Goal: Task Accomplishment & Management: Use online tool/utility

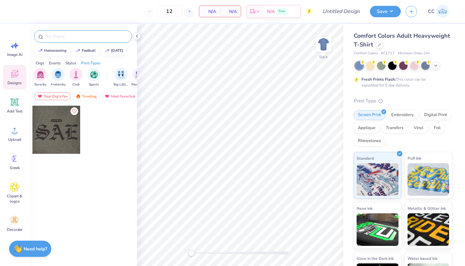
click at [71, 31] on div at bounding box center [83, 36] width 98 height 12
click at [71, 40] on div at bounding box center [83, 36] width 98 height 12
click at [71, 38] on input "z" at bounding box center [86, 36] width 83 height 6
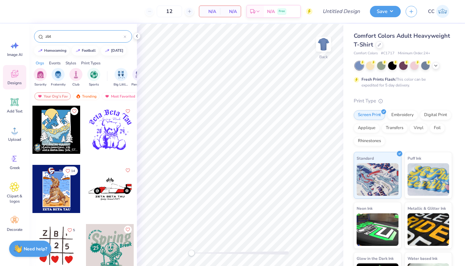
type input "zbt"
click at [104, 128] on div at bounding box center [110, 130] width 48 height 48
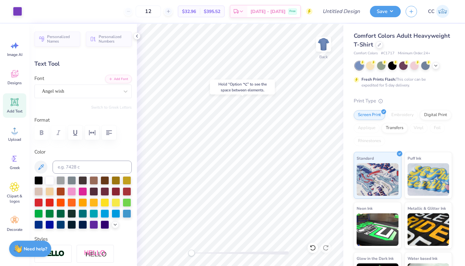
type input "0.76"
type input "5.93"
click at [26, 12] on div at bounding box center [29, 10] width 9 height 9
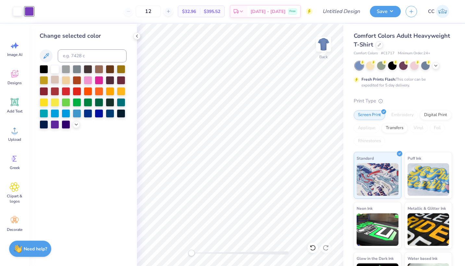
click at [59, 80] on div at bounding box center [55, 79] width 8 height 8
click at [55, 80] on div at bounding box center [55, 79] width 8 height 8
click at [76, 89] on div at bounding box center [77, 90] width 8 height 8
click at [46, 68] on div at bounding box center [44, 68] width 8 height 8
click at [139, 36] on icon at bounding box center [136, 35] width 5 height 5
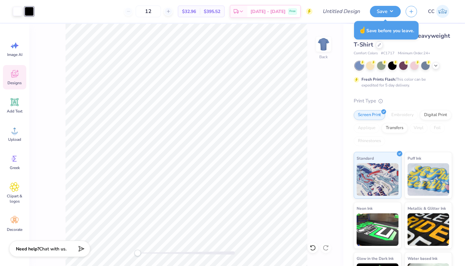
click at [16, 75] on icon at bounding box center [15, 74] width 10 height 10
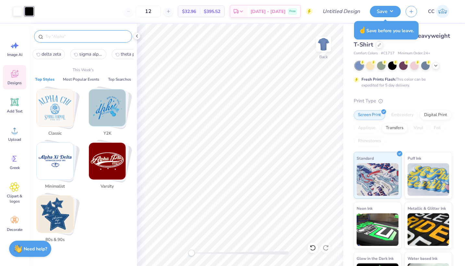
click at [73, 38] on input "text" at bounding box center [86, 36] width 83 height 6
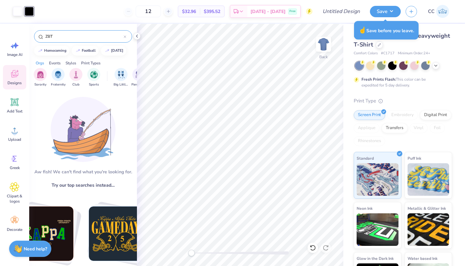
click at [80, 39] on input "ZBT" at bounding box center [84, 36] width 79 height 6
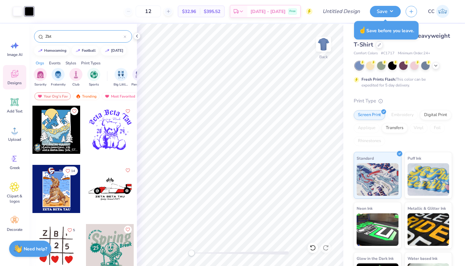
type input "Zbt"
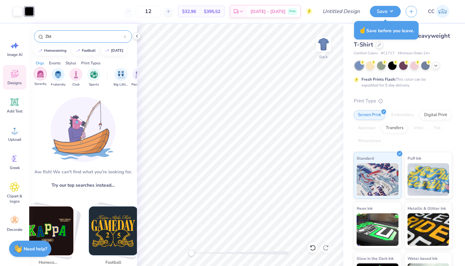
click at [42, 77] on img "filter for Sorority" at bounding box center [40, 73] width 7 height 7
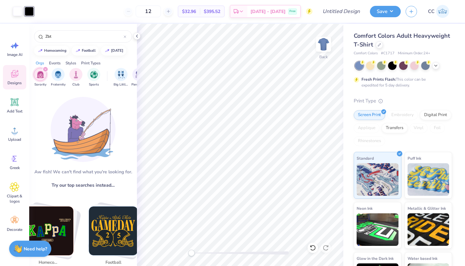
click at [44, 68] on div "filter for Sorority" at bounding box center [46, 69] width 6 height 6
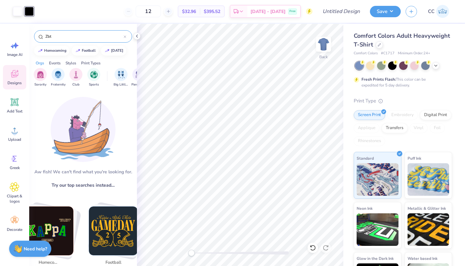
click at [65, 39] on input "Zbt" at bounding box center [84, 36] width 79 height 6
click at [61, 72] on img "filter for Fraternity" at bounding box center [58, 73] width 7 height 7
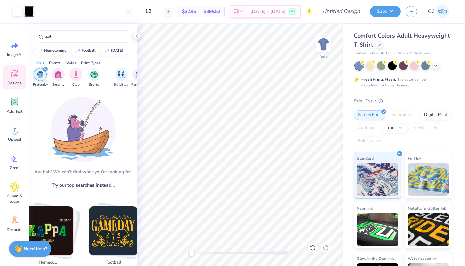
click at [44, 69] on icon "filter for Fraternity" at bounding box center [45, 69] width 2 height 2
click at [57, 63] on div "Events" at bounding box center [55, 63] width 12 height 6
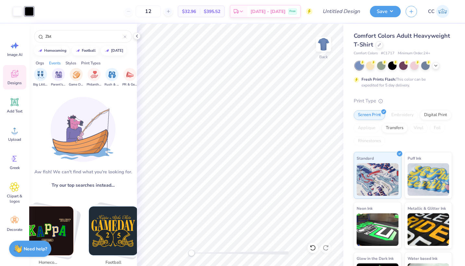
scroll to position [0, 81]
click at [61, 77] on img "filter for Parent's Weekend" at bounding box center [58, 73] width 7 height 7
click at [44, 67] on div "filter for Parent's Weekend" at bounding box center [46, 69] width 6 height 6
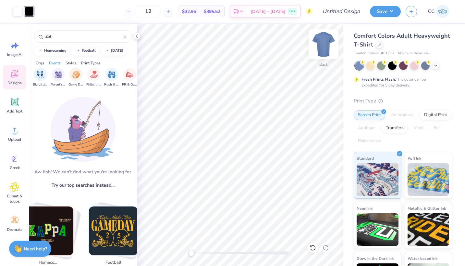
click at [325, 44] on img at bounding box center [324, 44] width 26 height 26
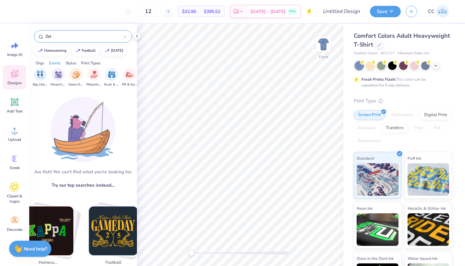
click at [101, 36] on input "Zbt" at bounding box center [84, 36] width 79 height 6
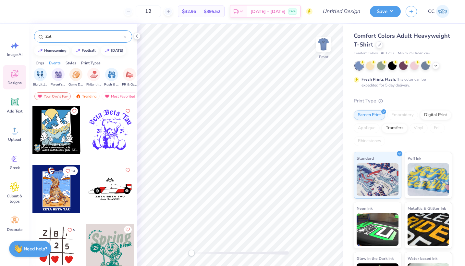
click at [125, 38] on div at bounding box center [125, 36] width 3 height 6
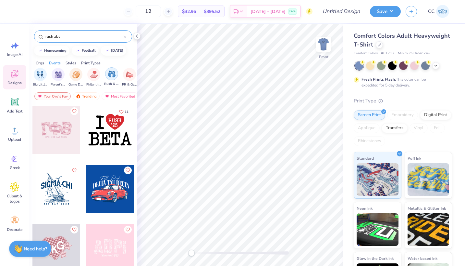
type input "rush zbt"
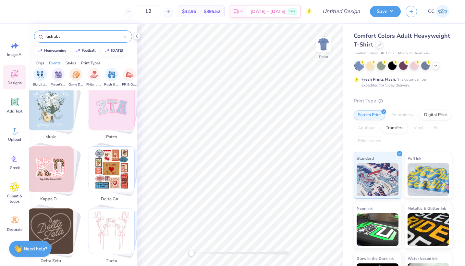
scroll to position [560, 0]
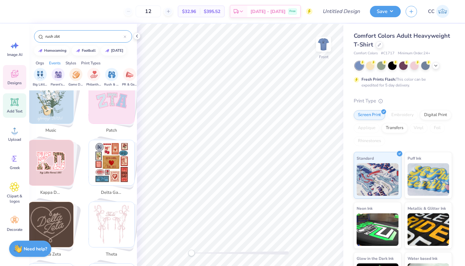
click at [14, 106] on icon at bounding box center [15, 102] width 10 height 10
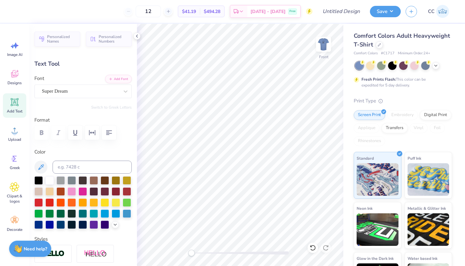
scroll to position [0, 0]
type textarea "T"
type textarea "RUSH ZBT"
type input "10.72"
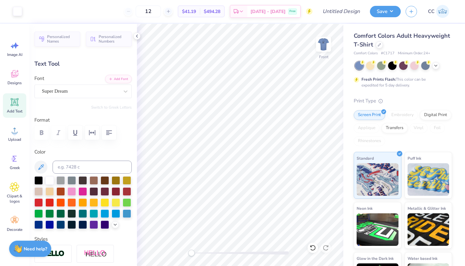
type input "1.71"
click at [68, 181] on div at bounding box center [72, 179] width 8 height 8
click at [57, 211] on div at bounding box center [61, 212] width 8 height 8
click at [41, 181] on div at bounding box center [38, 179] width 8 height 8
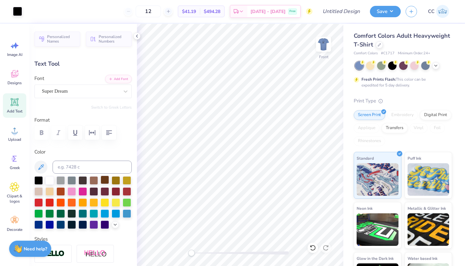
type input "10.23"
type textarea "RUSH ZBT 2025"
type input "4.50"
type input "4.47"
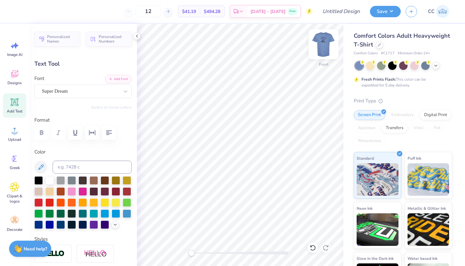
click at [323, 42] on img at bounding box center [324, 44] width 26 height 26
type input "10.55"
type input "4.43"
type input "1.86"
click at [323, 42] on img at bounding box center [323, 44] width 13 height 13
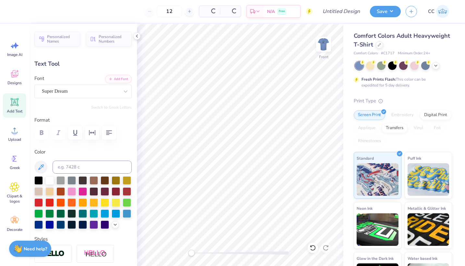
type input "10.72"
type input "4.50"
type input "4.23"
click at [324, 42] on img at bounding box center [324, 44] width 26 height 26
type input "10.55"
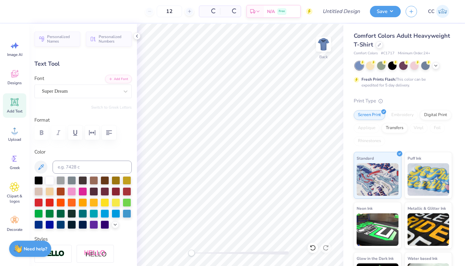
type input "4.43"
type input "1.86"
click at [397, 14] on button "Save" at bounding box center [385, 10] width 31 height 11
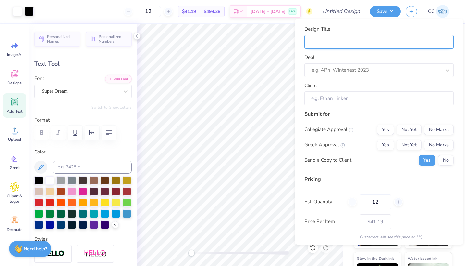
click at [355, 42] on input "Design Title" at bounding box center [379, 42] width 149 height 14
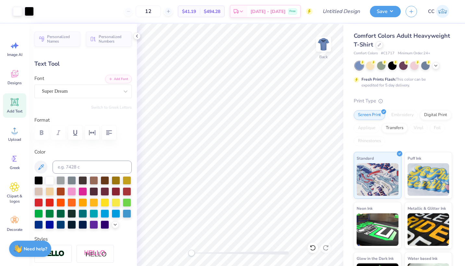
click at [385, 19] on div "Save CC" at bounding box center [417, 11] width 95 height 23
click at [385, 15] on button "Save" at bounding box center [385, 10] width 31 height 11
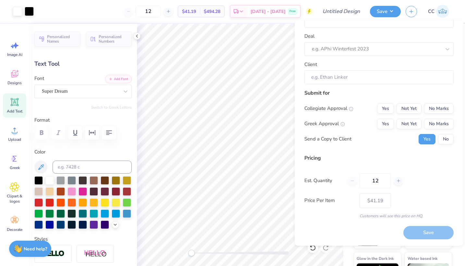
scroll to position [0, 0]
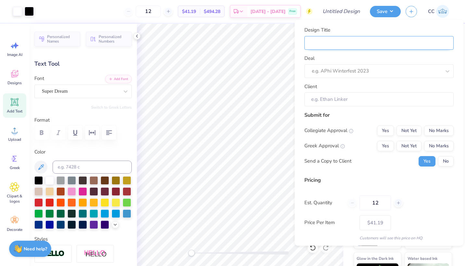
click at [356, 39] on input "Design Title" at bounding box center [379, 43] width 149 height 14
type input "Z"
type input "ZB"
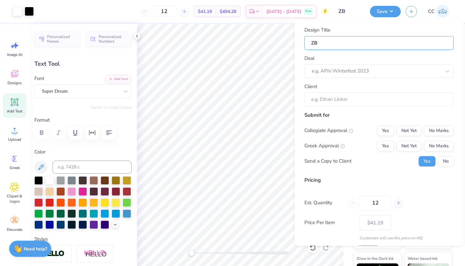
type input "ZBT"
type input "ZBT R"
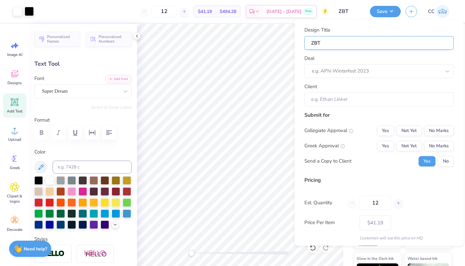
type input "ZBT R"
type input "ZBT RU"
type input "ZBT RUS"
type input "ZBT RUSH"
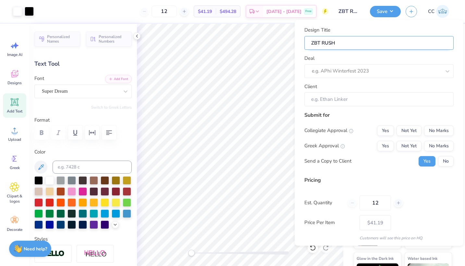
type input "ZBT RUSH"
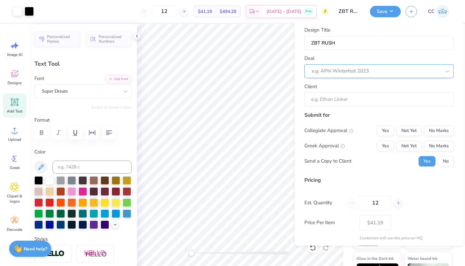
click at [373, 70] on div at bounding box center [376, 71] width 129 height 9
type input "r"
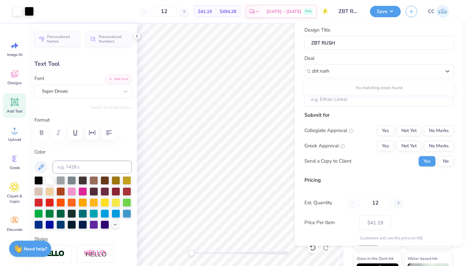
type input "zbt rush"
click at [378, 101] on input "Client" at bounding box center [379, 99] width 149 height 14
click at [377, 100] on input "Client" at bounding box center [379, 99] width 149 height 14
click at [375, 97] on input "Client" at bounding box center [379, 99] width 149 height 14
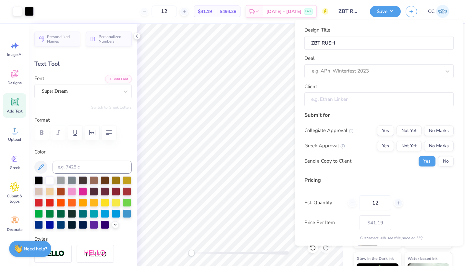
click at [345, 97] on input "Client" at bounding box center [379, 99] width 149 height 14
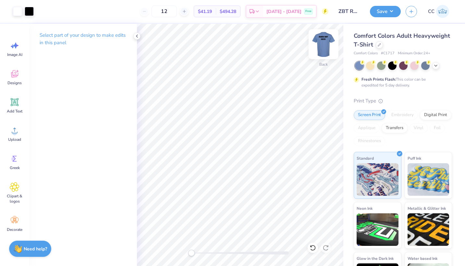
click at [323, 44] on img at bounding box center [324, 44] width 26 height 26
click at [326, 53] on div "Back" at bounding box center [323, 48] width 15 height 23
click at [320, 47] on img at bounding box center [324, 44] width 26 height 26
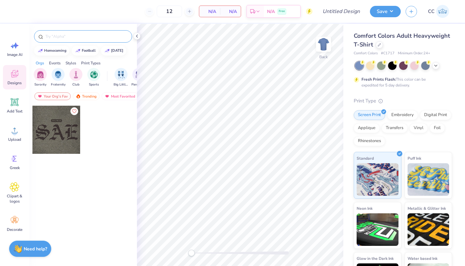
click at [59, 38] on input "text" at bounding box center [86, 36] width 83 height 6
type input "orange"
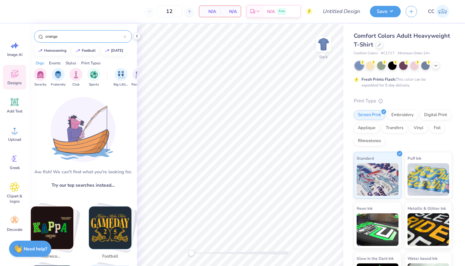
drag, startPoint x: 66, startPoint y: 37, endPoint x: 34, endPoint y: 37, distance: 31.8
click at [34, 37] on div "orange" at bounding box center [83, 36] width 98 height 12
type input "citrus"
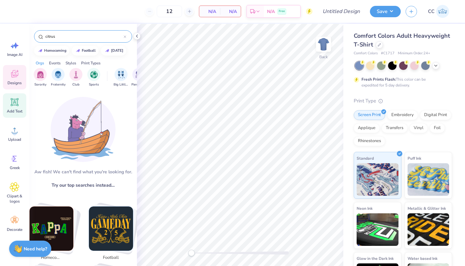
click at [14, 109] on span "Add Text" at bounding box center [15, 110] width 16 height 5
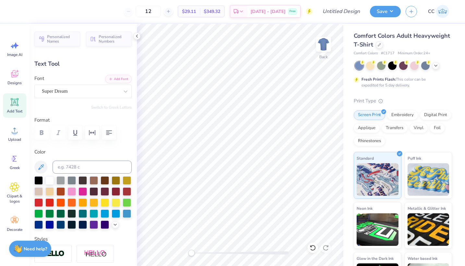
scroll to position [0, 1]
type textarea "CITRUS TV"
click at [371, 66] on div at bounding box center [370, 65] width 8 height 8
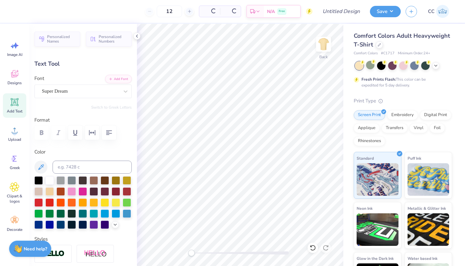
type input "11.34"
type input "1.68"
type input "11.66"
click at [325, 47] on img at bounding box center [324, 44] width 26 height 26
click at [90, 202] on div at bounding box center [94, 201] width 8 height 8
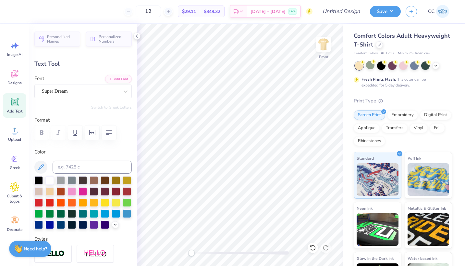
click at [94, 196] on div at bounding box center [82, 202] width 97 height 53
click at [94, 201] on div at bounding box center [94, 201] width 8 height 8
click at [96, 200] on div at bounding box center [94, 201] width 8 height 8
click at [63, 253] on img at bounding box center [53, 253] width 23 height 7
click at [124, 79] on button "Add Font" at bounding box center [118, 78] width 27 height 8
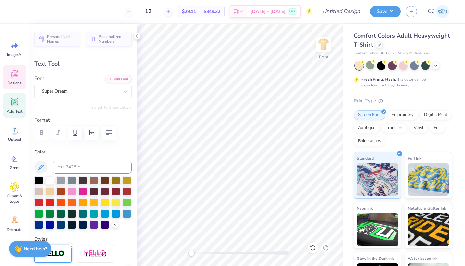
click at [11, 83] on span "Designs" at bounding box center [14, 82] width 14 height 5
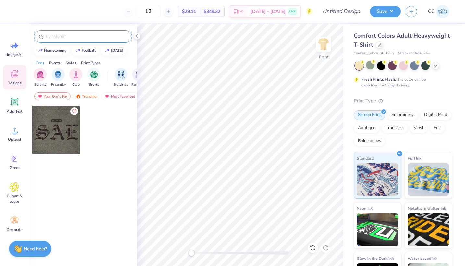
click at [72, 38] on input "text" at bounding box center [86, 36] width 83 height 6
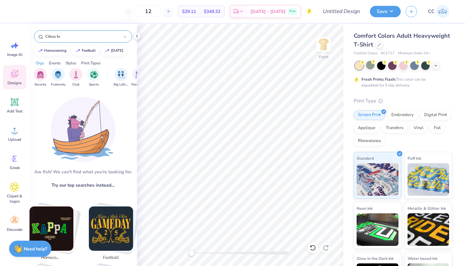
type input "Citrus tv"
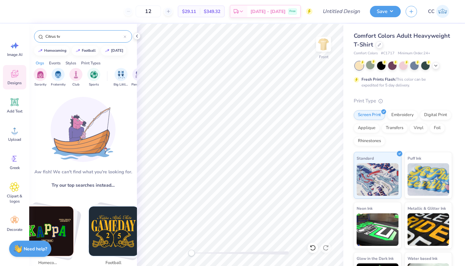
click at [126, 35] on icon at bounding box center [125, 36] width 3 height 3
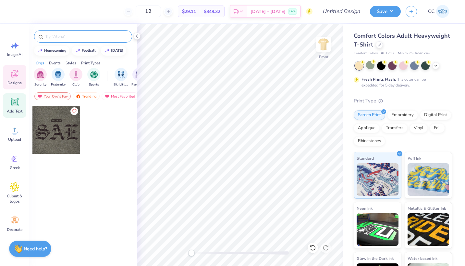
click at [19, 95] on div "Add Text" at bounding box center [14, 105] width 23 height 24
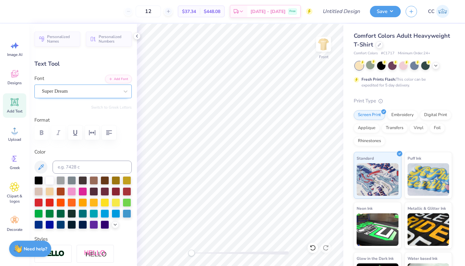
click at [80, 92] on div "Super Dream" at bounding box center [80, 91] width 79 height 10
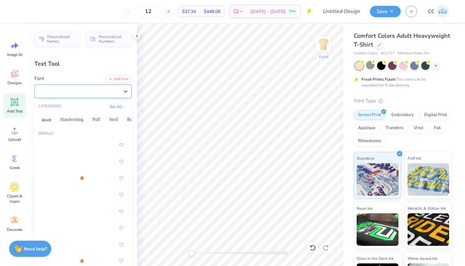
click at [97, 91] on div "Super Dream" at bounding box center [80, 90] width 77 height 7
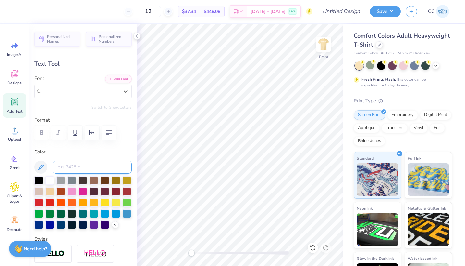
click at [83, 167] on input at bounding box center [92, 166] width 79 height 13
type textarea "JOIN CITRUS TV!"
type input "14.53"
type input "1.41"
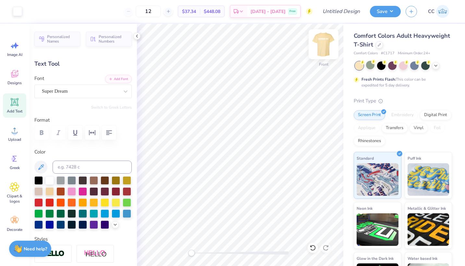
click at [324, 44] on img at bounding box center [324, 44] width 26 height 26
type input "5.05"
type textarea "CITRUS TV"
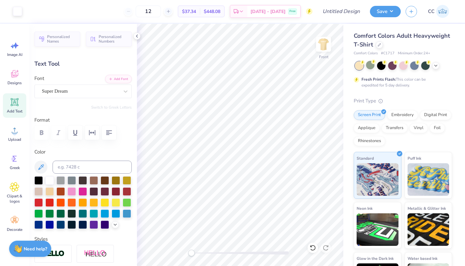
type input "9.48"
type input "5.06"
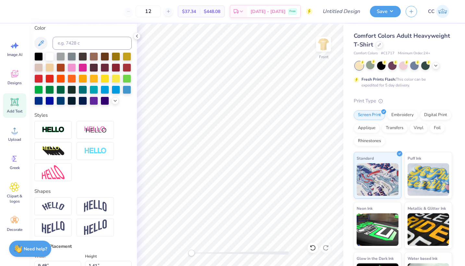
scroll to position [133, 0]
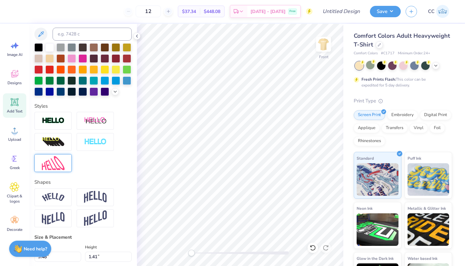
click at [64, 162] on img at bounding box center [53, 163] width 23 height 14
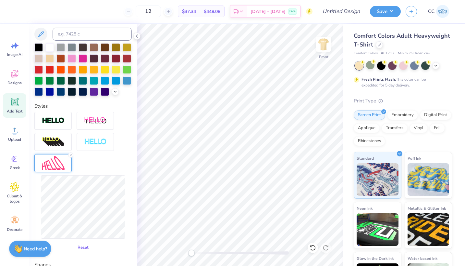
click at [84, 248] on button "Reset" at bounding box center [83, 247] width 17 height 11
click at [85, 248] on button "Reset" at bounding box center [83, 247] width 17 height 11
click at [244, 134] on div "12 $37.34 Per Item $448.08 Total Est. Delivery [DATE] - [DATE] Free Design Titl…" at bounding box center [232, 133] width 465 height 266
click at [75, 144] on div "Reset" at bounding box center [82, 183] width 97 height 143
click at [58, 168] on img at bounding box center [53, 163] width 23 height 14
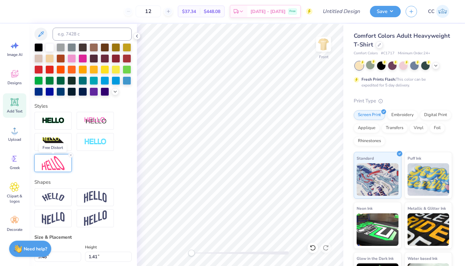
click at [58, 168] on img at bounding box center [53, 163] width 23 height 14
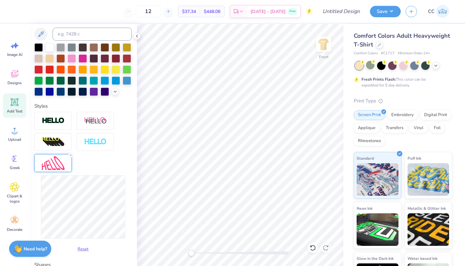
click at [54, 166] on img at bounding box center [53, 163] width 23 height 14
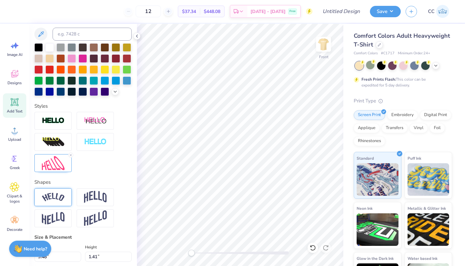
click at [55, 201] on div at bounding box center [52, 197] width 37 height 18
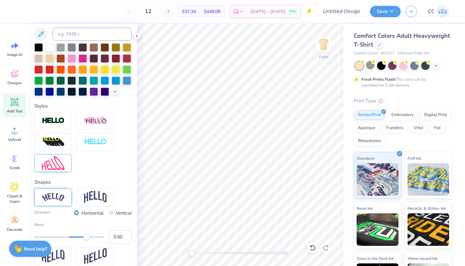
click at [55, 201] on div at bounding box center [52, 197] width 37 height 18
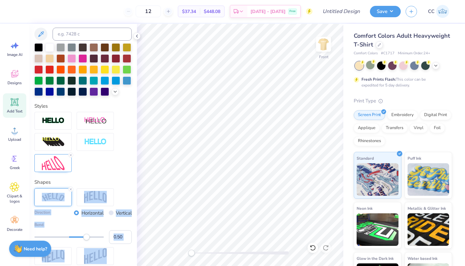
click at [55, 201] on div at bounding box center [52, 197] width 37 height 18
type input "0.89"
drag, startPoint x: 85, startPoint y: 236, endPoint x: 97, endPoint y: 235, distance: 12.4
click at [97, 235] on div "Accessibility label" at bounding box center [94, 236] width 6 height 6
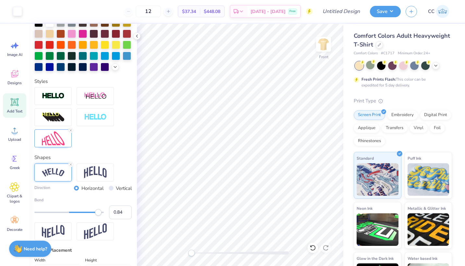
scroll to position [158, 0]
type input "1.00"
drag, startPoint x: 100, startPoint y: 212, endPoint x: 110, endPoint y: 211, distance: 10.1
click at [110, 212] on div "Bend 1.00" at bounding box center [82, 207] width 97 height 22
type input "0.84"
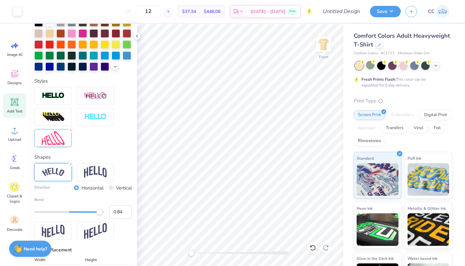
drag, startPoint x: 103, startPoint y: 212, endPoint x: 98, endPoint y: 212, distance: 4.2
click at [98, 212] on div "Accessibility label" at bounding box center [99, 211] width 6 height 6
click at [126, 170] on div "Direction Horizontal Vertical Bend 0.84" at bounding box center [82, 201] width 97 height 77
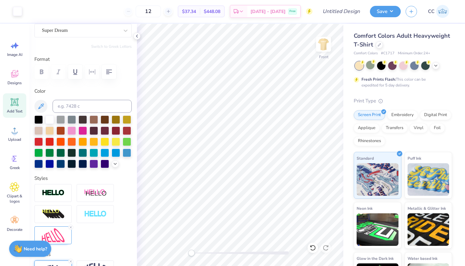
scroll to position [0, 0]
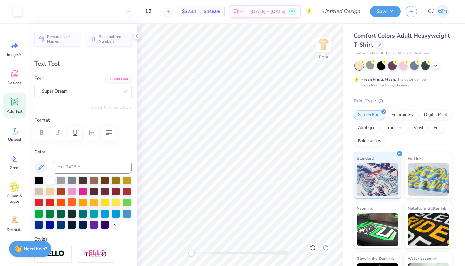
click at [73, 199] on div at bounding box center [72, 201] width 8 height 8
click at [321, 46] on img at bounding box center [324, 44] width 26 height 26
type input "11.34"
type input "1.68"
type input "4.26"
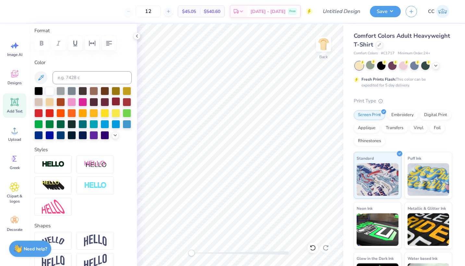
scroll to position [92, 0]
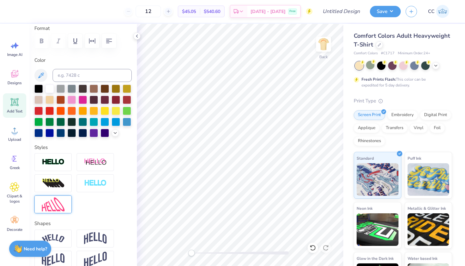
click at [60, 203] on img at bounding box center [53, 204] width 23 height 14
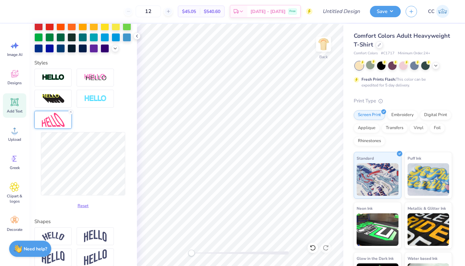
scroll to position [179, 0]
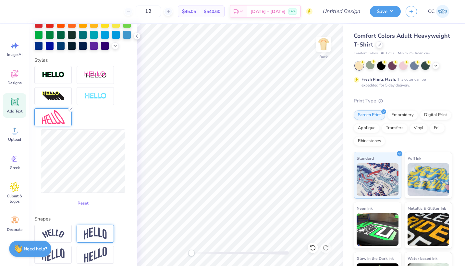
click at [84, 225] on div at bounding box center [95, 233] width 37 height 18
click at [60, 232] on img at bounding box center [53, 233] width 23 height 9
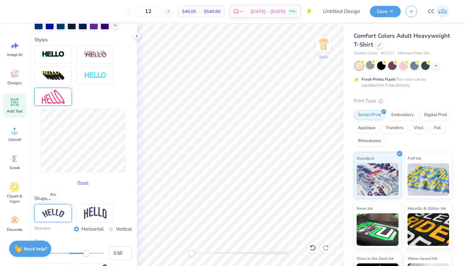
scroll to position [206, 0]
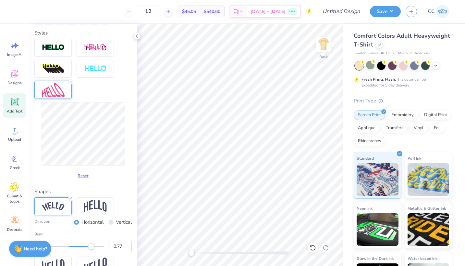
type input "0.78"
drag, startPoint x: 88, startPoint y: 245, endPoint x: 96, endPoint y: 245, distance: 7.8
click at [96, 245] on div "Accessibility label" at bounding box center [96, 246] width 6 height 6
type input "0.55"
drag, startPoint x: 96, startPoint y: 244, endPoint x: 88, endPoint y: 244, distance: 7.5
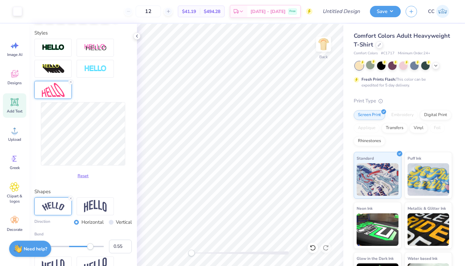
click at [88, 244] on div "Accessibility label" at bounding box center [90, 246] width 6 height 6
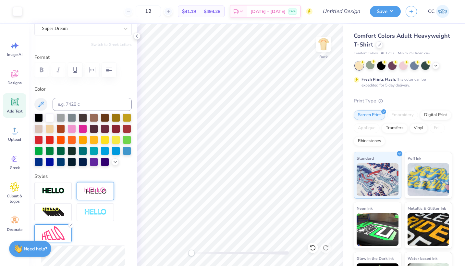
scroll to position [0, 0]
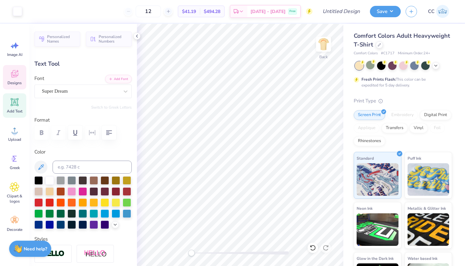
click at [14, 81] on span "Designs" at bounding box center [14, 82] width 14 height 5
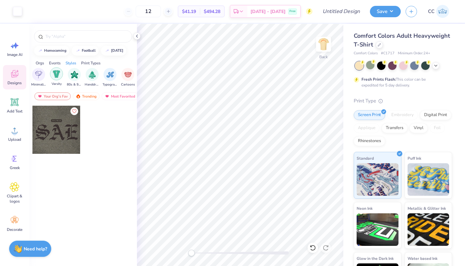
scroll to position [0, 378]
click at [95, 79] on div "filter for Handdrawn" at bounding box center [91, 73] width 13 height 13
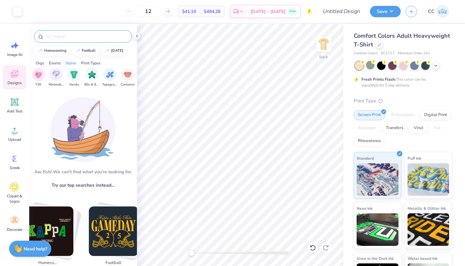
click at [104, 38] on input "text" at bounding box center [86, 36] width 83 height 6
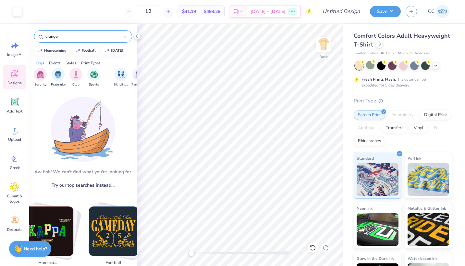
type input "orange"
click at [20, 49] on div "Image AI" at bounding box center [14, 49] width 23 height 24
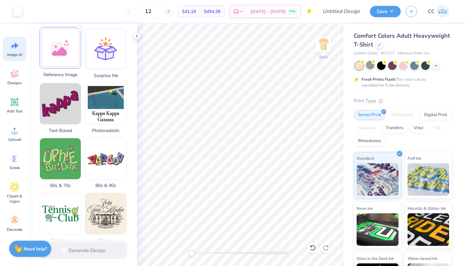
scroll to position [107, 0]
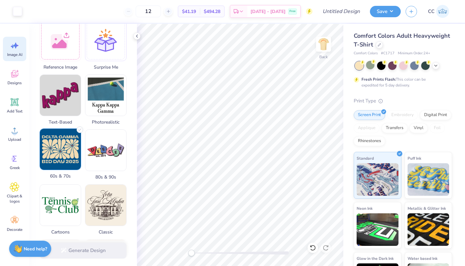
click at [61, 150] on img at bounding box center [60, 149] width 41 height 41
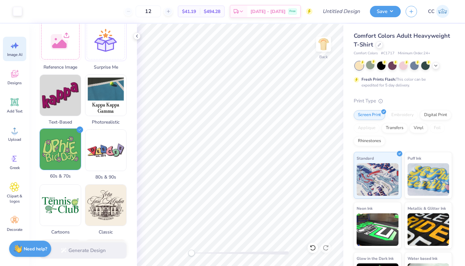
click at [66, 149] on img at bounding box center [60, 149] width 41 height 41
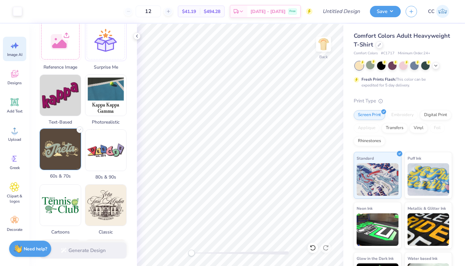
click at [66, 149] on img at bounding box center [60, 149] width 41 height 41
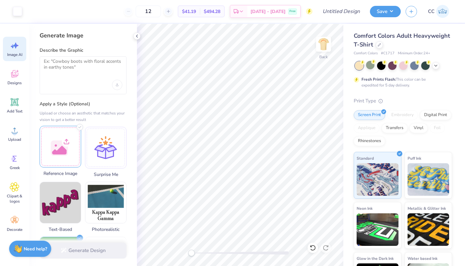
click at [66, 137] on div at bounding box center [61, 147] width 42 height 42
click at [7, 82] on span "Designs" at bounding box center [14, 82] width 14 height 5
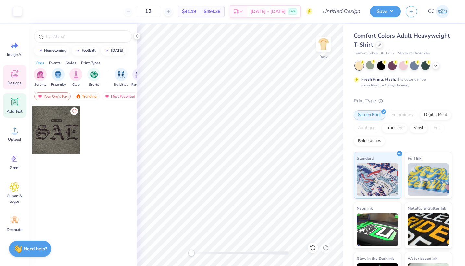
click at [9, 104] on div "Add Text" at bounding box center [14, 105] width 23 height 24
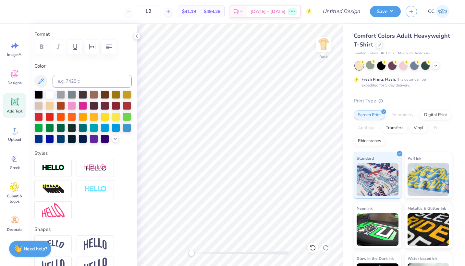
scroll to position [86, 0]
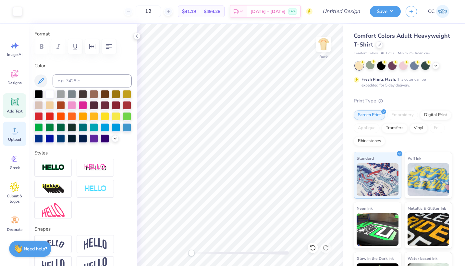
click at [4, 140] on div "Upload" at bounding box center [14, 133] width 23 height 24
click at [20, 192] on div "Clipart & logos" at bounding box center [14, 193] width 23 height 30
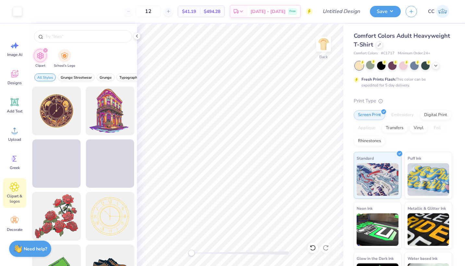
scroll to position [0, 0]
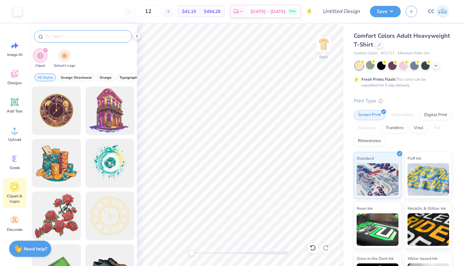
click at [79, 34] on input "text" at bounding box center [86, 36] width 83 height 6
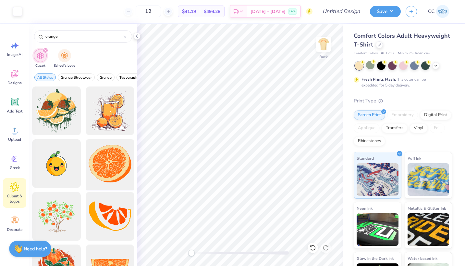
type input "orange"
click at [100, 153] on div at bounding box center [110, 164] width 54 height 54
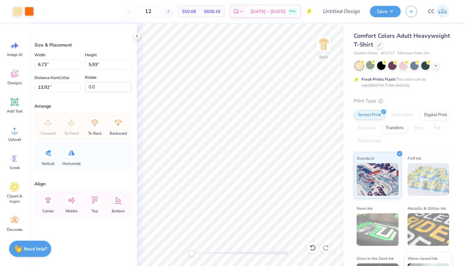
type input "6.73"
type input "5.93"
type input "13.92"
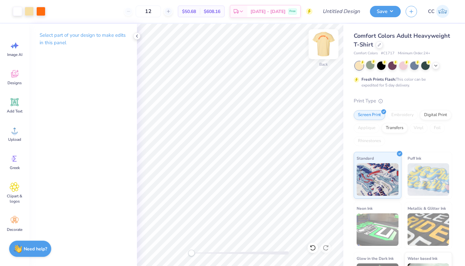
click at [326, 46] on img at bounding box center [324, 44] width 26 height 26
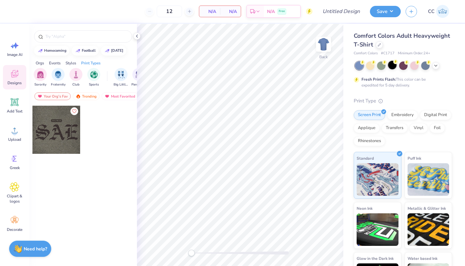
click at [392, 69] on div at bounding box center [392, 65] width 8 height 8
click at [53, 128] on div at bounding box center [56, 130] width 48 height 48
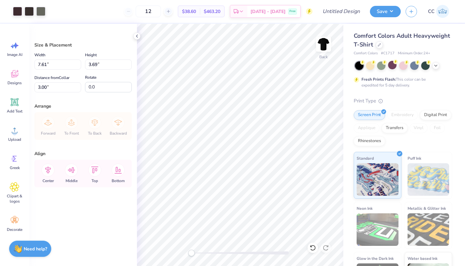
type input "9.75"
type input "4.73"
type input "3.43"
type input "12.02"
type input "5.83"
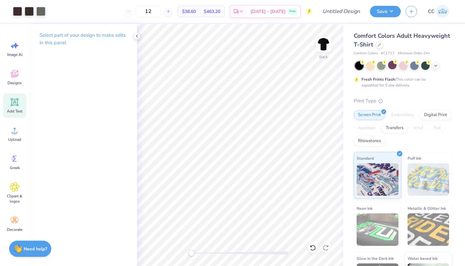
click at [18, 107] on div "Add Text" at bounding box center [14, 105] width 23 height 24
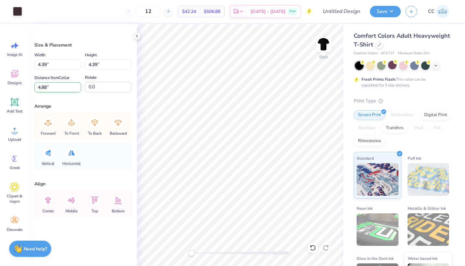
type input "4.88"
click at [78, 85] on input "4.88" at bounding box center [57, 87] width 47 height 10
click at [15, 105] on icon at bounding box center [15, 102] width 10 height 10
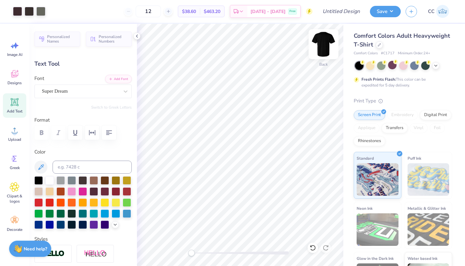
click at [326, 49] on img at bounding box center [324, 44] width 26 height 26
click at [48, 181] on div at bounding box center [49, 179] width 8 height 8
click at [325, 47] on img at bounding box center [324, 44] width 26 height 26
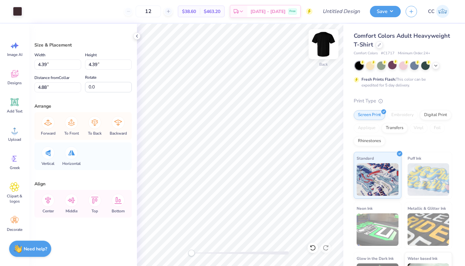
type input "3.64"
type input "4.35"
type input "4.87"
click at [14, 81] on span "Designs" at bounding box center [14, 82] width 14 height 5
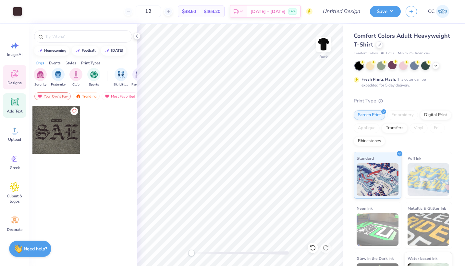
click at [9, 101] on div "Add Text" at bounding box center [14, 105] width 23 height 24
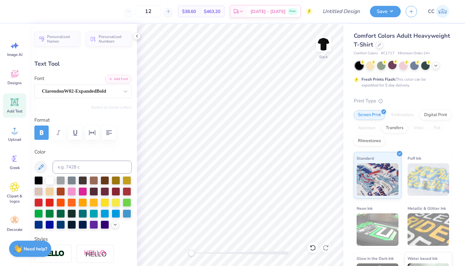
type input "6.64"
type input "1.09"
type input "2.72"
click at [326, 41] on img at bounding box center [324, 44] width 26 height 26
click at [328, 41] on img at bounding box center [324, 44] width 26 height 26
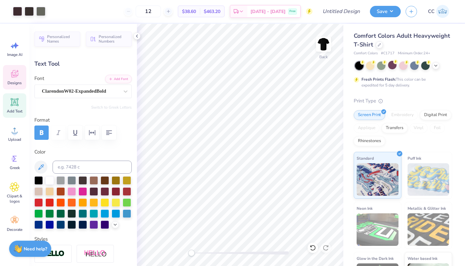
click at [13, 77] on icon at bounding box center [14, 74] width 6 height 5
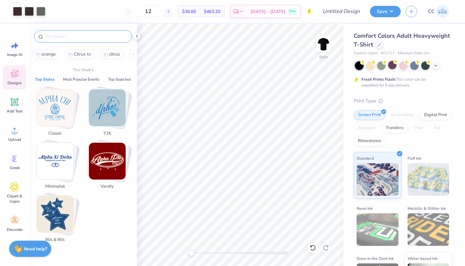
click at [68, 39] on input "text" at bounding box center [86, 36] width 83 height 6
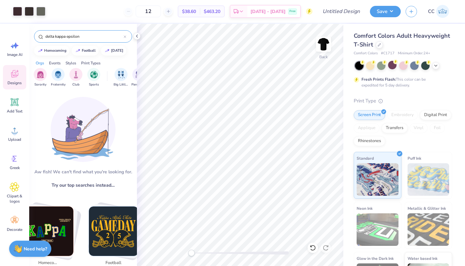
type input "delta kappa epsilon"
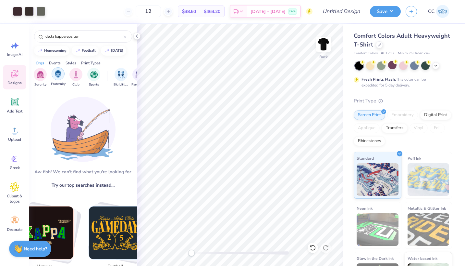
click at [55, 77] on img "filter for Fraternity" at bounding box center [58, 73] width 7 height 7
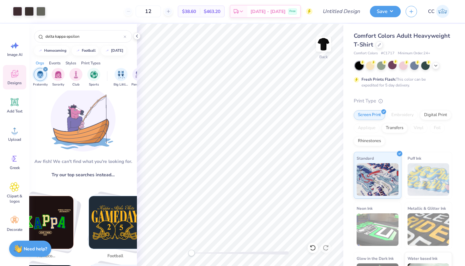
scroll to position [11, 0]
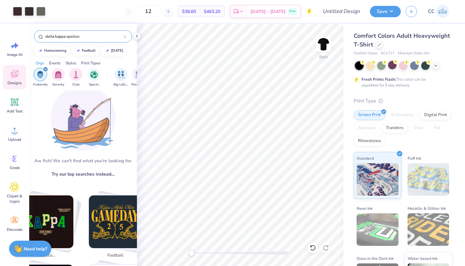
click at [98, 33] on input "delta kappa epsilon" at bounding box center [84, 36] width 79 height 6
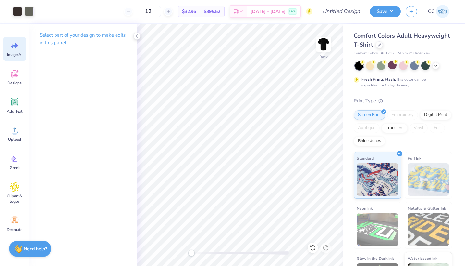
click at [12, 51] on div "Image AI" at bounding box center [14, 49] width 23 height 24
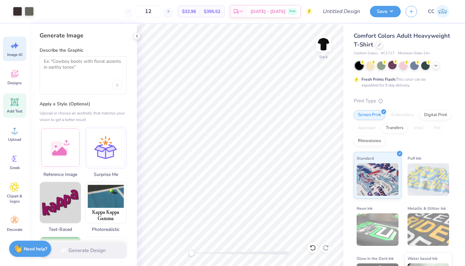
click at [14, 100] on icon at bounding box center [15, 102] width 6 height 6
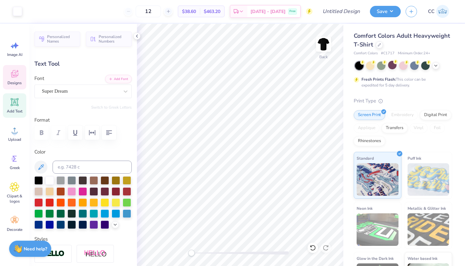
click at [15, 80] on span "Designs" at bounding box center [14, 82] width 14 height 5
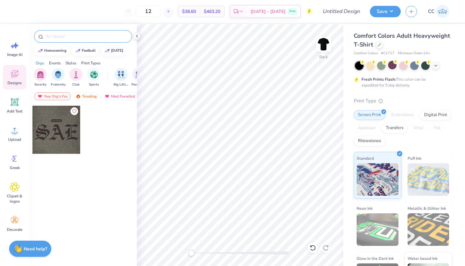
click at [70, 37] on input "text" at bounding box center [86, 36] width 83 height 6
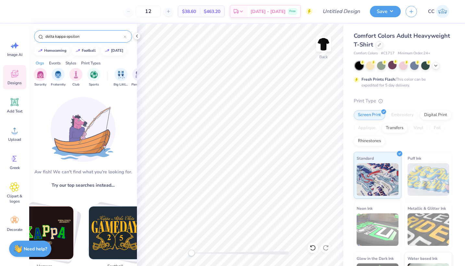
type input "delta kappa epsilon"
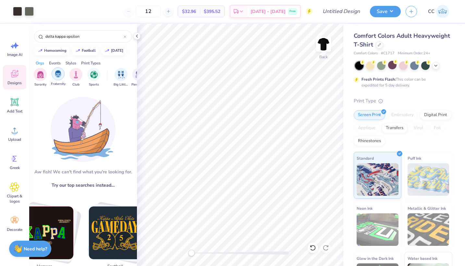
click at [52, 76] on div "filter for Fraternity" at bounding box center [58, 73] width 13 height 13
click at [43, 70] on div "filter for Fraternity" at bounding box center [46, 69] width 6 height 6
click at [59, 72] on img "filter for Fraternity" at bounding box center [58, 74] width 7 height 7
click at [60, 62] on div "Events" at bounding box center [55, 63] width 12 height 6
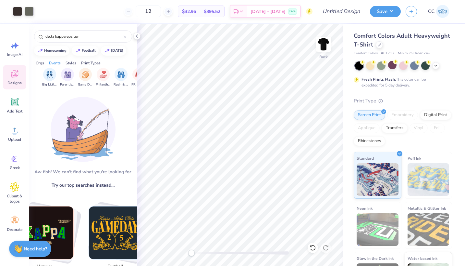
scroll to position [0, 81]
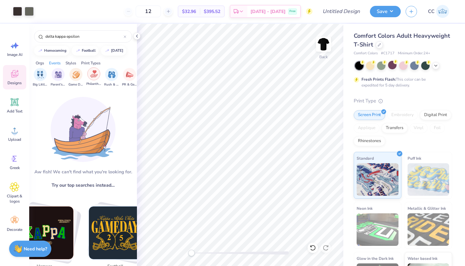
click at [93, 77] on img "filter for Philanthropy" at bounding box center [93, 73] width 7 height 7
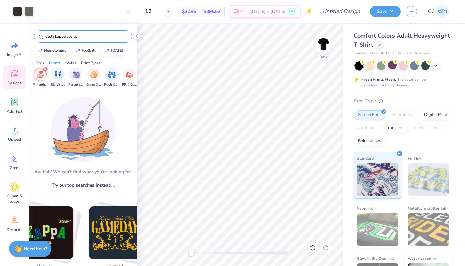
click at [85, 36] on input "delta kappa epsilon" at bounding box center [84, 36] width 79 height 6
click at [93, 35] on input "delta kappa epsilon" at bounding box center [84, 36] width 79 height 6
click at [41, 61] on div "Orgs" at bounding box center [40, 63] width 8 height 6
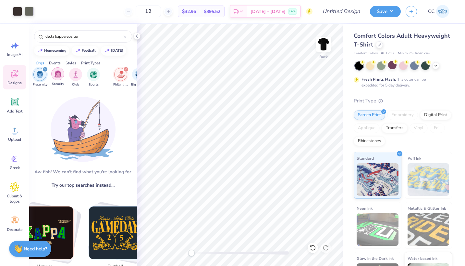
scroll to position [0, 0]
click at [86, 63] on div "Print Types" at bounding box center [90, 63] width 19 height 6
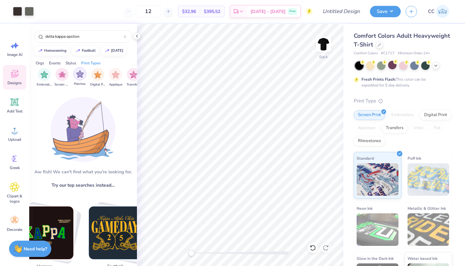
scroll to position [0, 528]
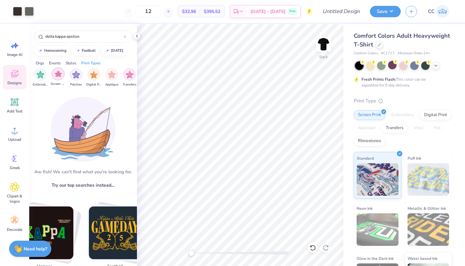
click at [55, 78] on div "filter for Screen Print" at bounding box center [58, 73] width 13 height 13
click at [72, 62] on div "Styles" at bounding box center [71, 63] width 11 height 6
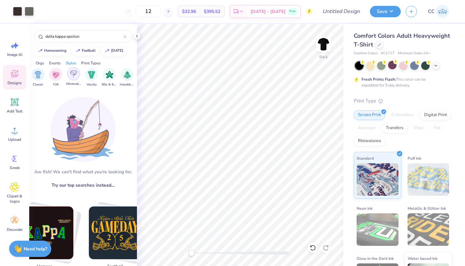
scroll to position [0, 340]
click at [56, 80] on div "Y2K" at bounding box center [58, 76] width 13 height 19
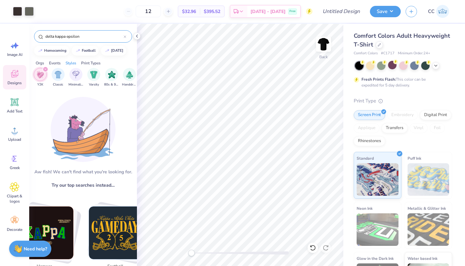
click at [84, 39] on input "delta kappa epsilon" at bounding box center [84, 36] width 79 height 6
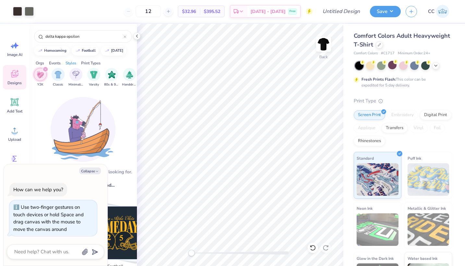
drag, startPoint x: 193, startPoint y: 252, endPoint x: 134, endPoint y: 243, distance: 58.9
click at [134, 243] on div "Art colors 12 $32.96 Per Item $395.52 Total Est. Delivery Oct 7 - 10 Free Desig…" at bounding box center [232, 133] width 465 height 266
click at [95, 172] on icon "button" at bounding box center [97, 171] width 4 height 4
type textarea "x"
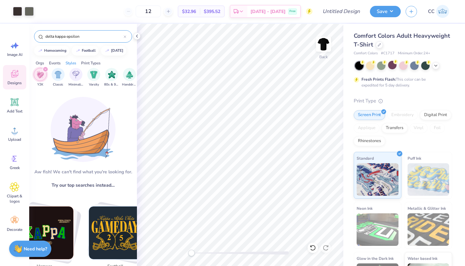
click at [85, 38] on input "delta kappa epsilon" at bounding box center [84, 36] width 79 height 6
click at [62, 75] on img "filter for Classic" at bounding box center [58, 73] width 7 height 7
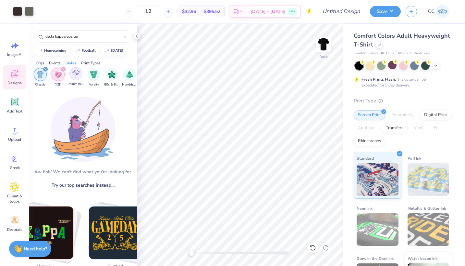
click at [72, 76] on img "filter for Minimalist" at bounding box center [75, 73] width 7 height 7
click at [91, 76] on img "filter for Varsity" at bounding box center [93, 73] width 7 height 7
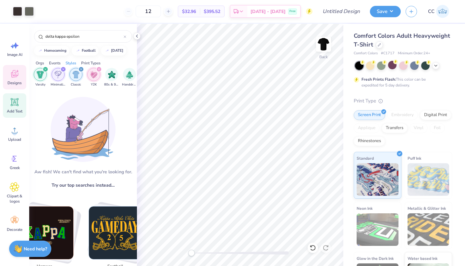
click at [16, 99] on icon at bounding box center [15, 102] width 6 height 6
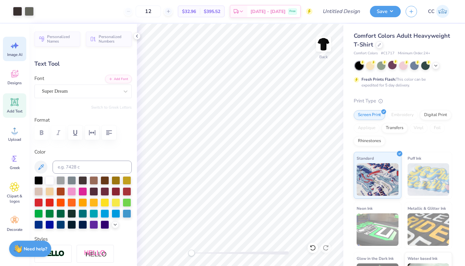
click at [18, 55] on span "Image AI" at bounding box center [14, 54] width 15 height 5
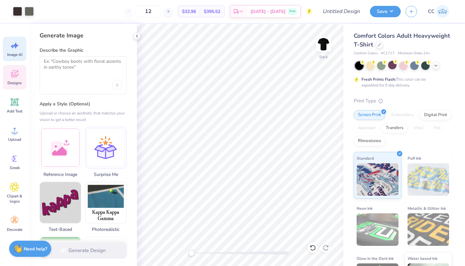
click at [18, 66] on div "Designs" at bounding box center [14, 77] width 23 height 24
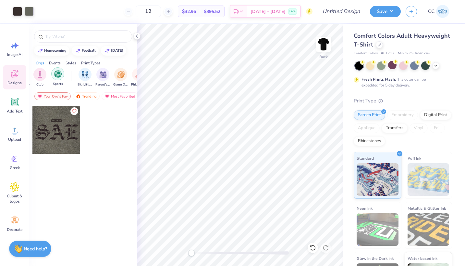
scroll to position [0, 43]
click at [112, 96] on div "Most Favorited" at bounding box center [120, 96] width 37 height 8
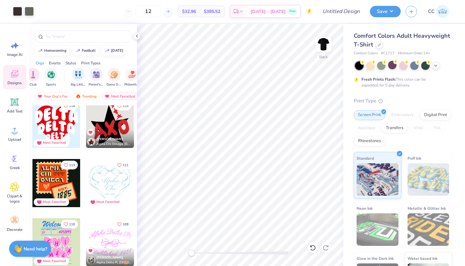
scroll to position [536, 0]
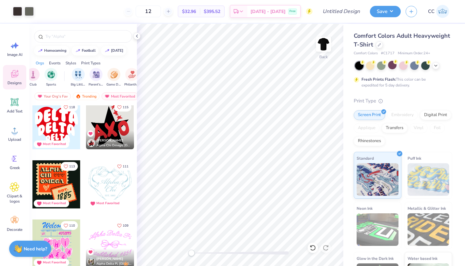
click at [70, 133] on div at bounding box center [56, 125] width 48 height 48
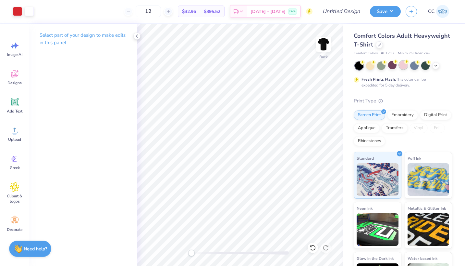
click at [402, 66] on div at bounding box center [403, 65] width 8 height 8
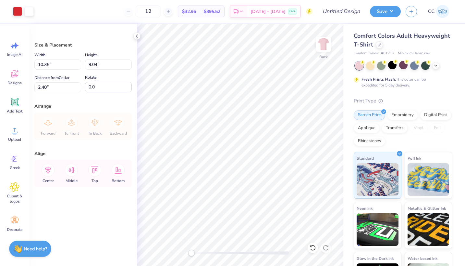
type input "10.35"
type input "9.04"
type input "2.40"
type input "11.87"
type input "10.36"
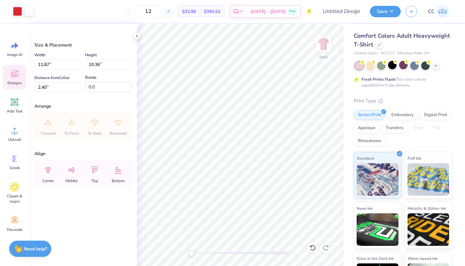
click at [15, 80] on div "Designs" at bounding box center [14, 77] width 23 height 24
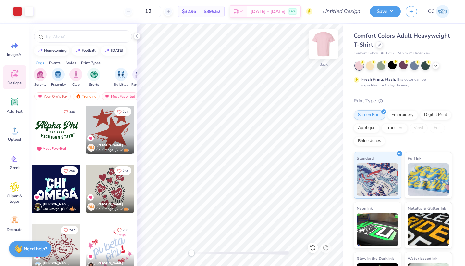
click at [319, 44] on img at bounding box center [324, 44] width 26 height 26
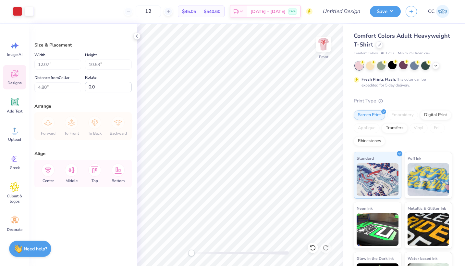
click at [16, 79] on div "Designs" at bounding box center [14, 77] width 23 height 24
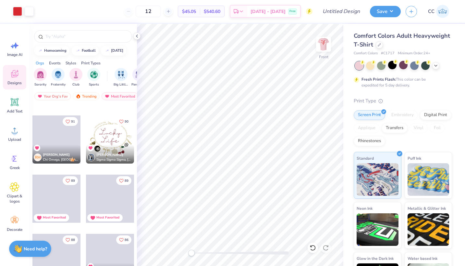
scroll to position [877, 0]
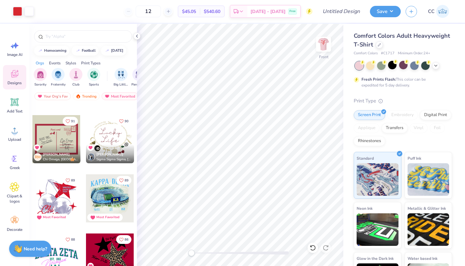
click at [49, 141] on div at bounding box center [56, 139] width 48 height 48
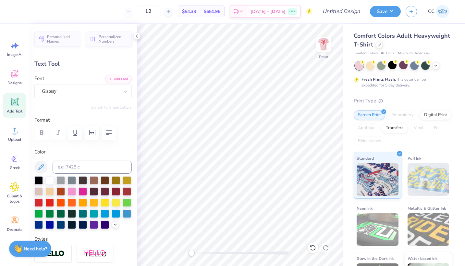
scroll to position [0, 1]
type textarea "TreiDelta"
type input "2.05"
type input "1.14"
type input "7.35"
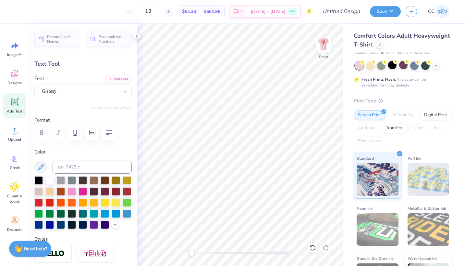
scroll to position [0, 0]
type textarea "Syracuse ,"
type input "1.08"
type input "1.18"
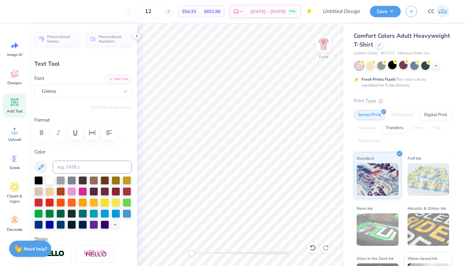
type input "8.23"
type input "2.67"
type input "1.04"
type input "7.52"
type input "2.59"
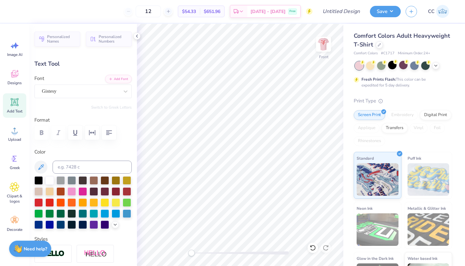
type input "1.14"
type input "6.74"
type input "0.0"
type input "2.75"
type input "1.18"
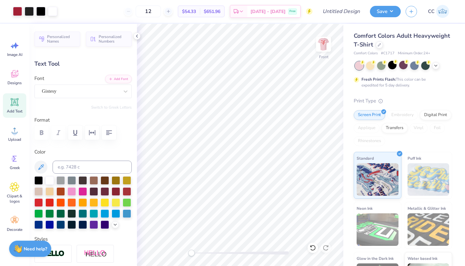
type input "5.91"
type input "0.0"
type input "2.92"
type input "1.17"
type input "6.68"
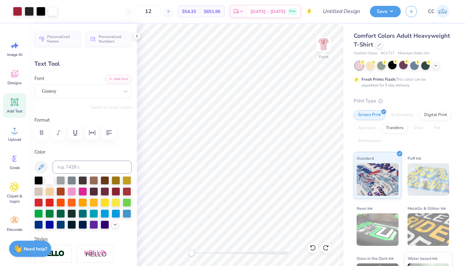
type input "3.05"
type input "1.09"
type input "6.74"
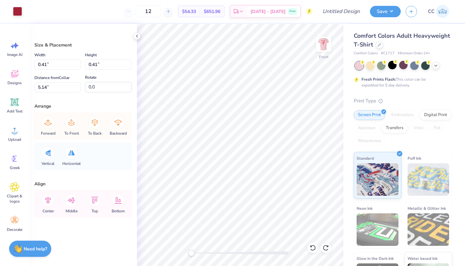
type input "0.41"
type input "5.14"
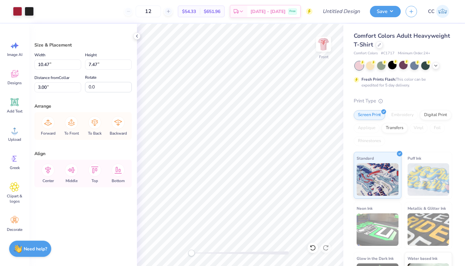
type input "2.77"
type input "10.68"
type input "7.61"
type input "11.02"
type input "7.86"
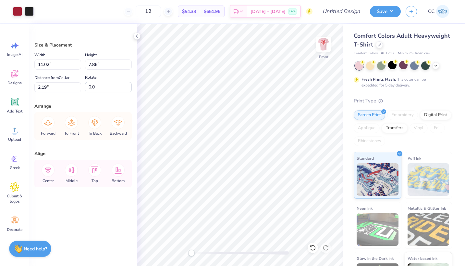
type input "2.57"
type input "10.57"
type input "7.53"
type input "3.00"
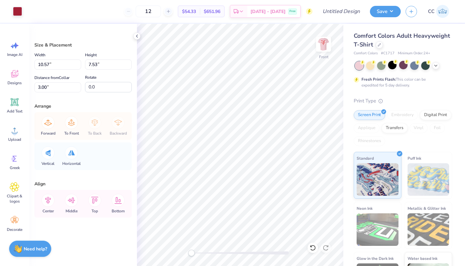
type input "10.78"
type input "7.69"
type input "2.74"
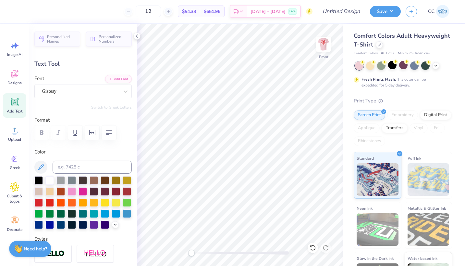
type input "0.0"
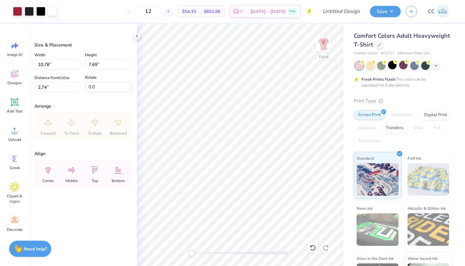
type input "4.95"
type input "4.88"
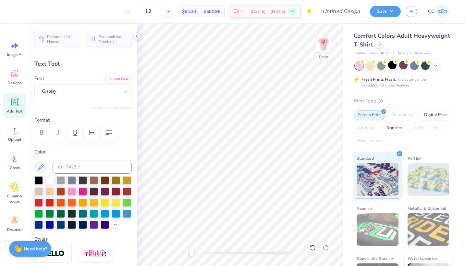
scroll to position [0, 0]
type textarea "Syracuse,"
type input "1.08"
type input "1.18"
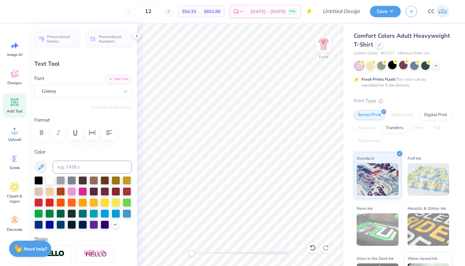
type input "10.45"
type textarea "P"
type textarea "TriDelta a"
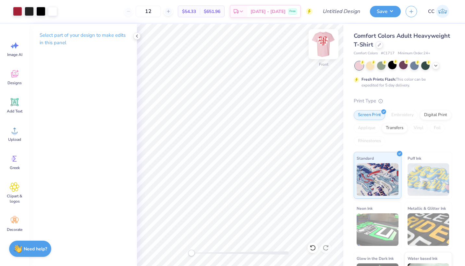
click at [321, 53] on div at bounding box center [324, 44] width 30 height 30
click at [324, 61] on div "Back" at bounding box center [324, 64] width 8 height 6
click at [324, 52] on div at bounding box center [323, 44] width 15 height 15
click at [326, 50] on img at bounding box center [324, 44] width 26 height 26
